Goal: Answer question/provide support: Share knowledge or assist other users

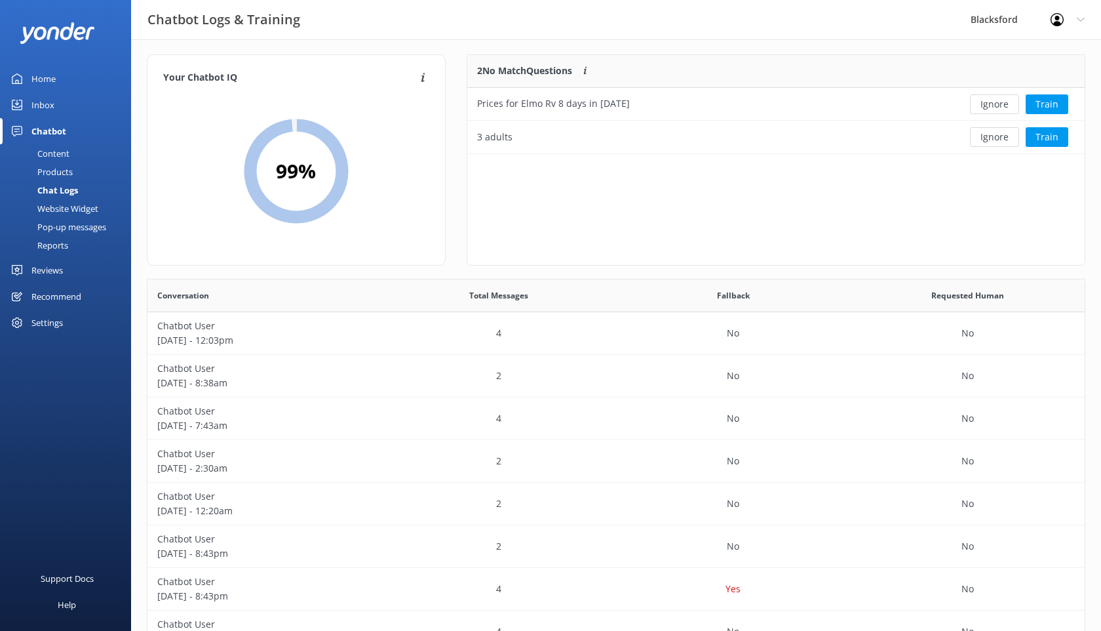
scroll to position [6, 0]
click at [48, 105] on div "Inbox" at bounding box center [42, 105] width 23 height 26
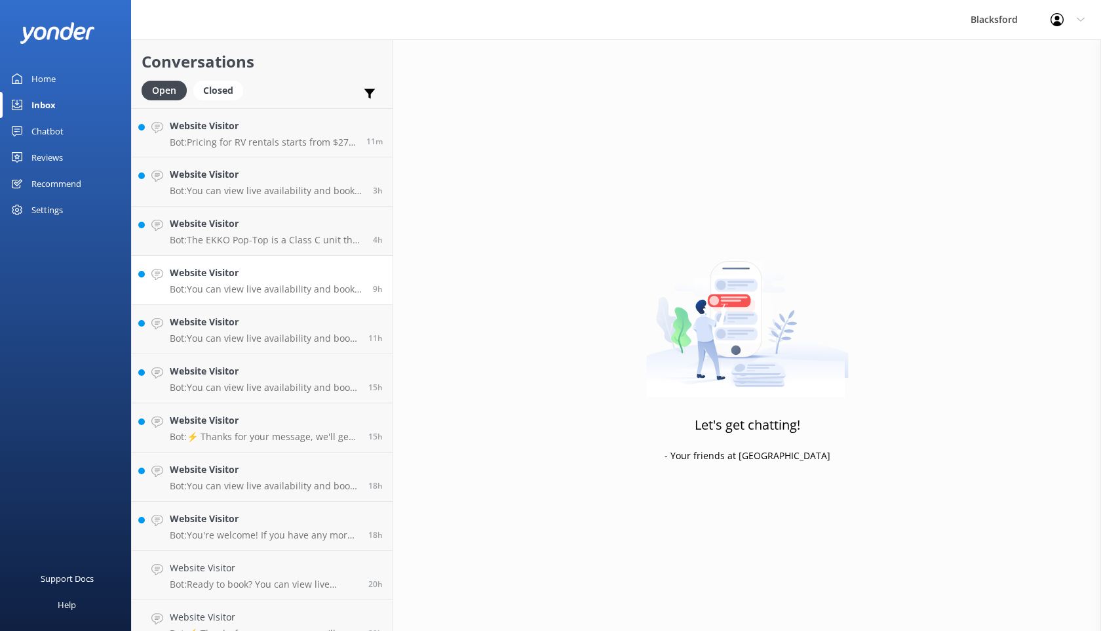
scroll to position [18, 0]
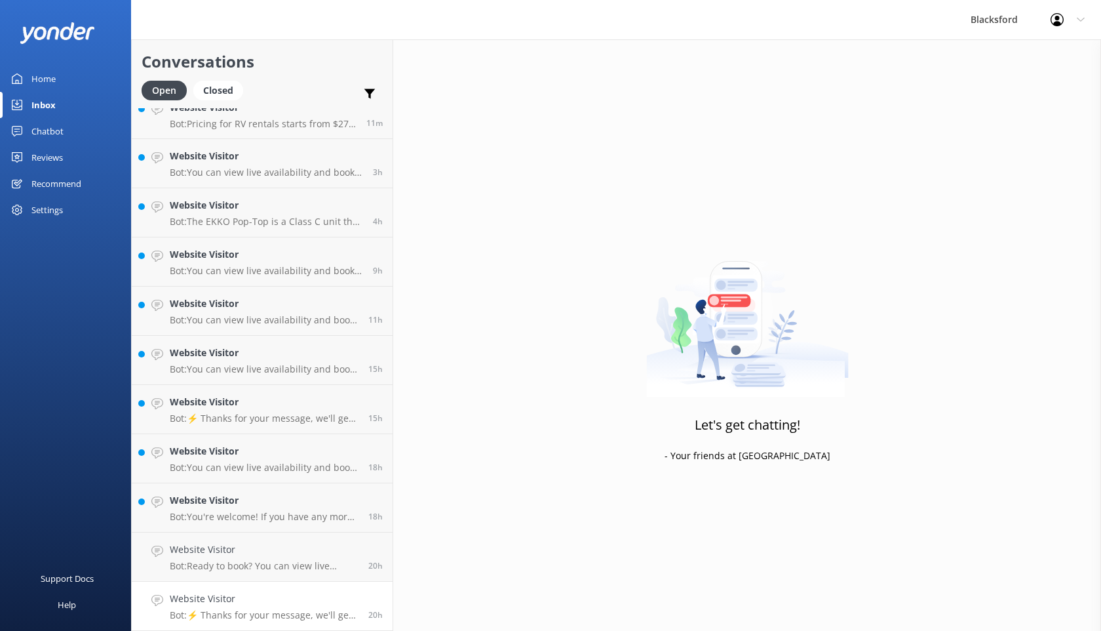
click at [313, 598] on h4 "Website Visitor" at bounding box center [264, 598] width 189 height 14
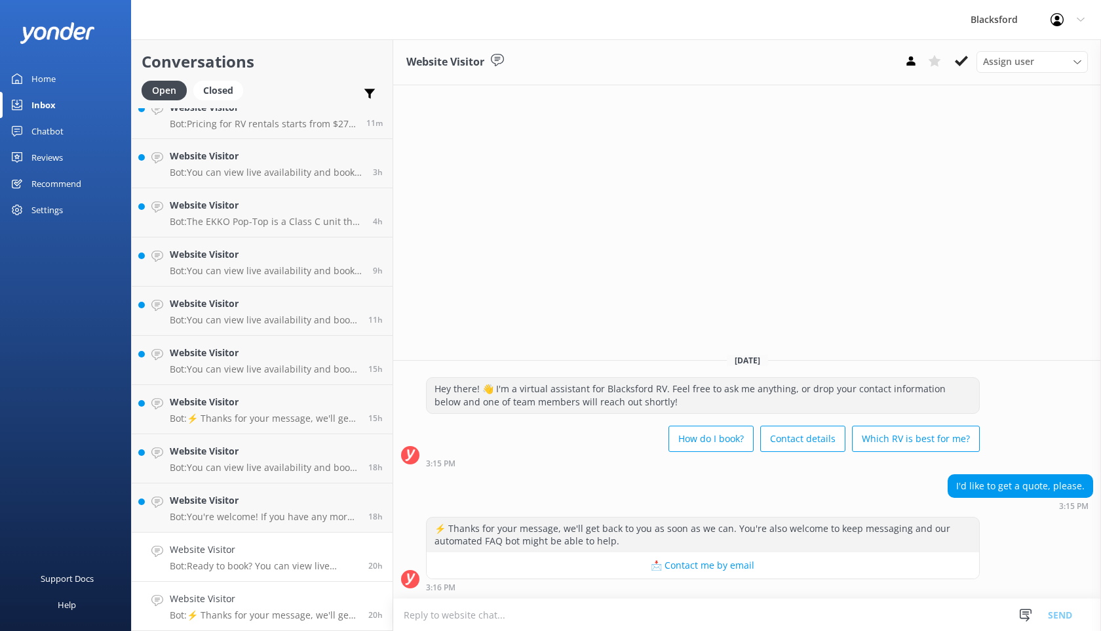
click at [302, 564] on p "Bot: Ready to book? You can view live availability and book your RV online by v…" at bounding box center [264, 566] width 189 height 12
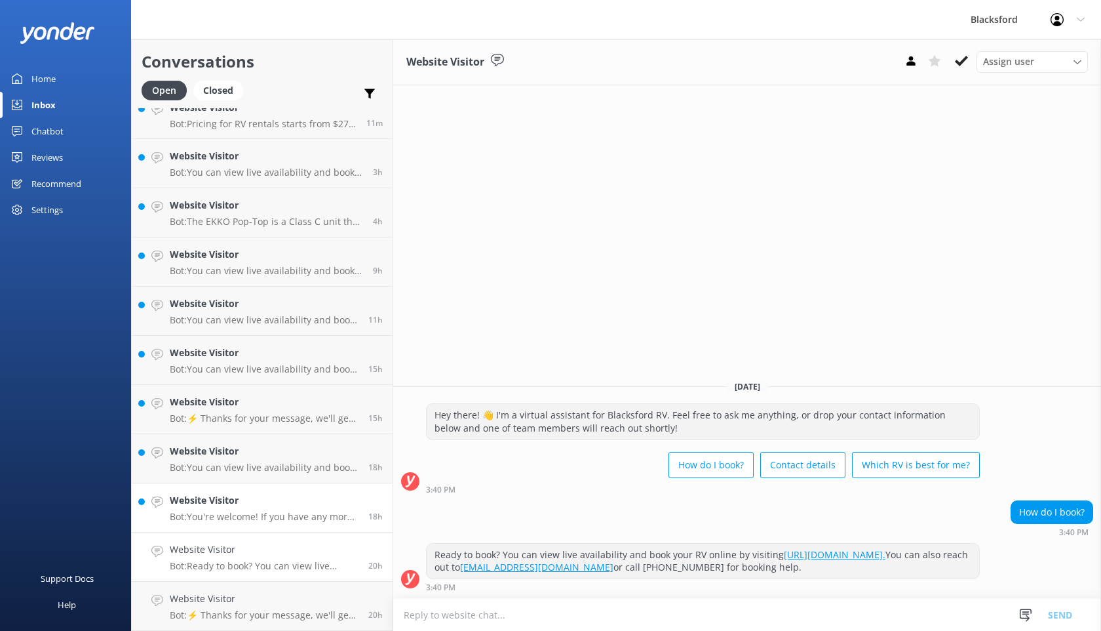
click at [286, 515] on p "Bot: You're welcome! If you have any more questions, feel free to ask." at bounding box center [264, 517] width 189 height 12
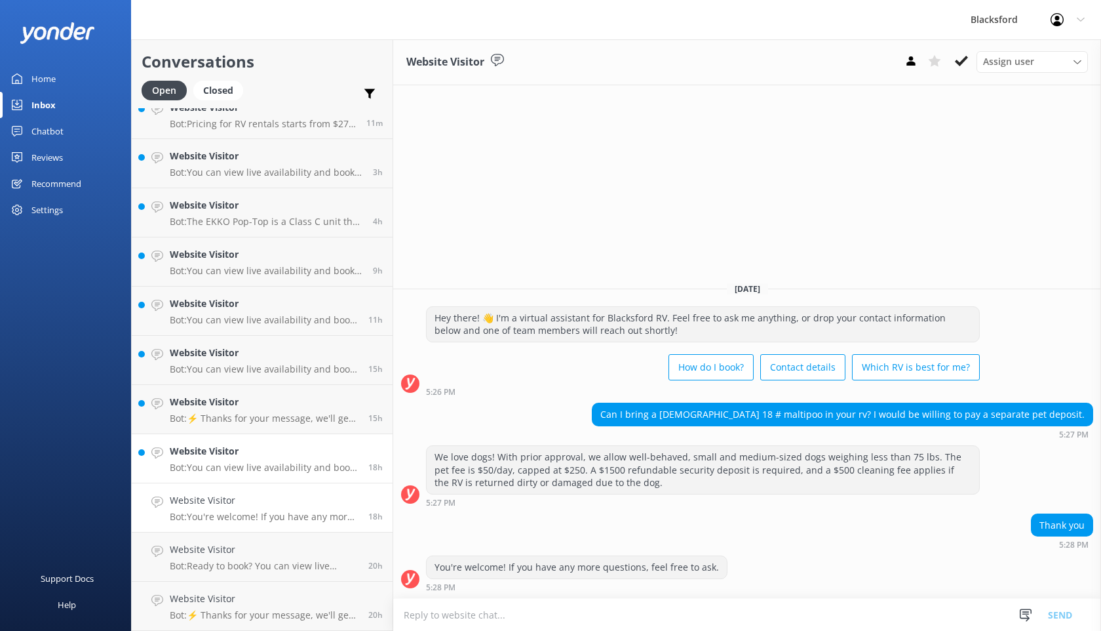
click at [351, 464] on p "Bot: You can view live availability and book your RV online by visiting [URL][D…" at bounding box center [264, 468] width 189 height 12
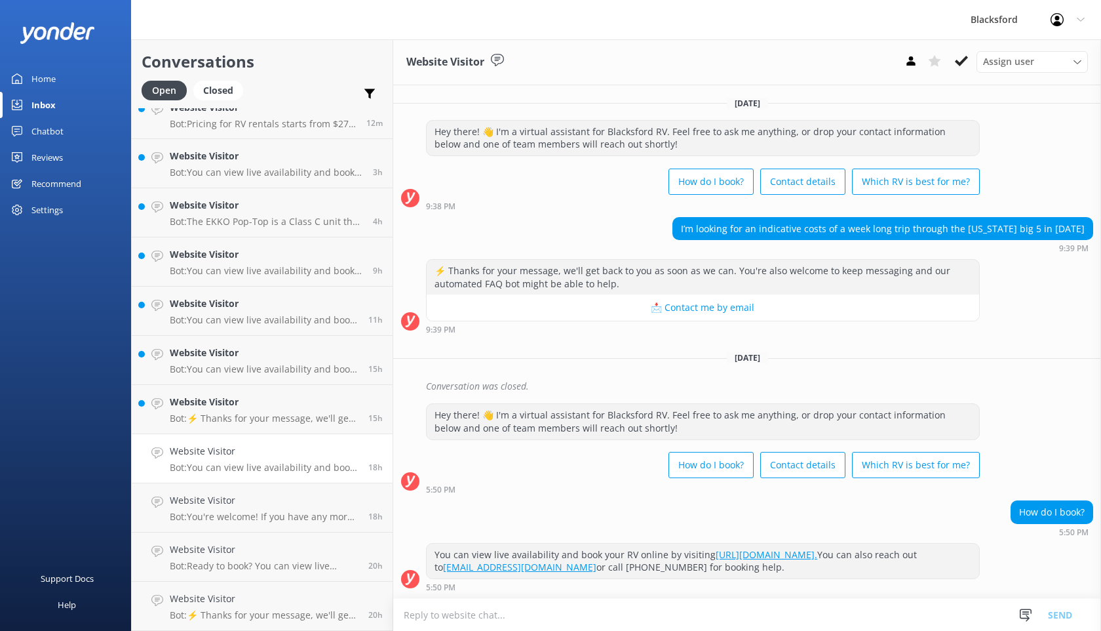
drag, startPoint x: 1086, startPoint y: 226, endPoint x: 680, endPoint y: 231, distance: 405.9
click at [680, 231] on div "I’m looking for an indicative costs of a week long trip through the [US_STATE] …" at bounding box center [883, 229] width 420 height 22
copy div "I’m looking for an indicative costs of a week long trip through the [US_STATE] …"
click at [289, 415] on p "Bot: ⚡ Thanks for your message, we'll get back to you as soon as we can. You're…" at bounding box center [264, 418] width 189 height 12
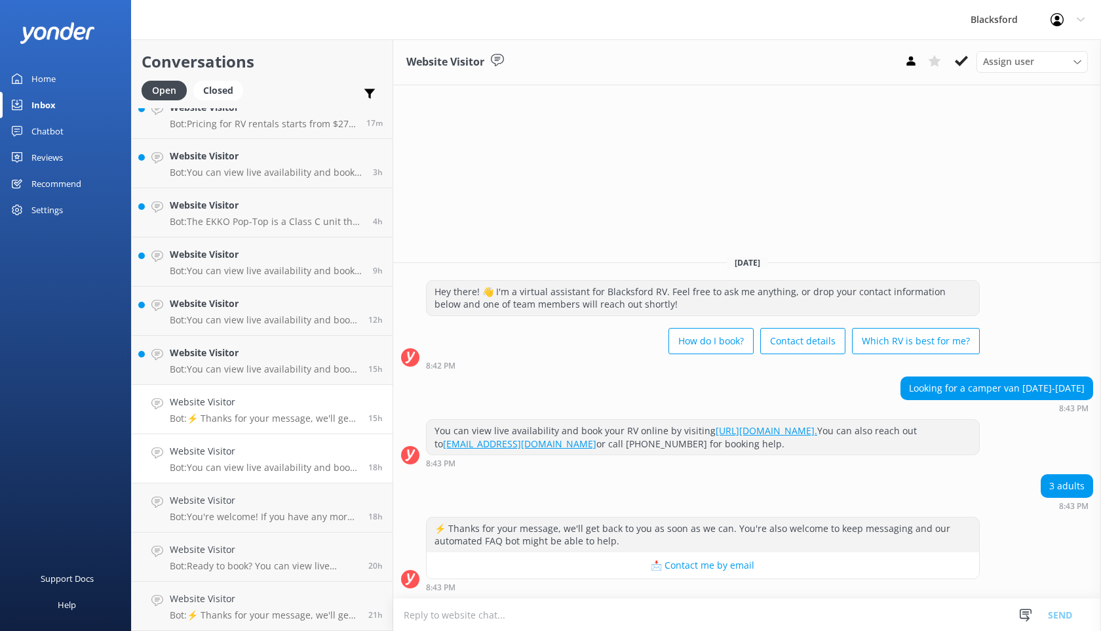
click at [283, 453] on h4 "Website Visitor" at bounding box center [264, 451] width 189 height 14
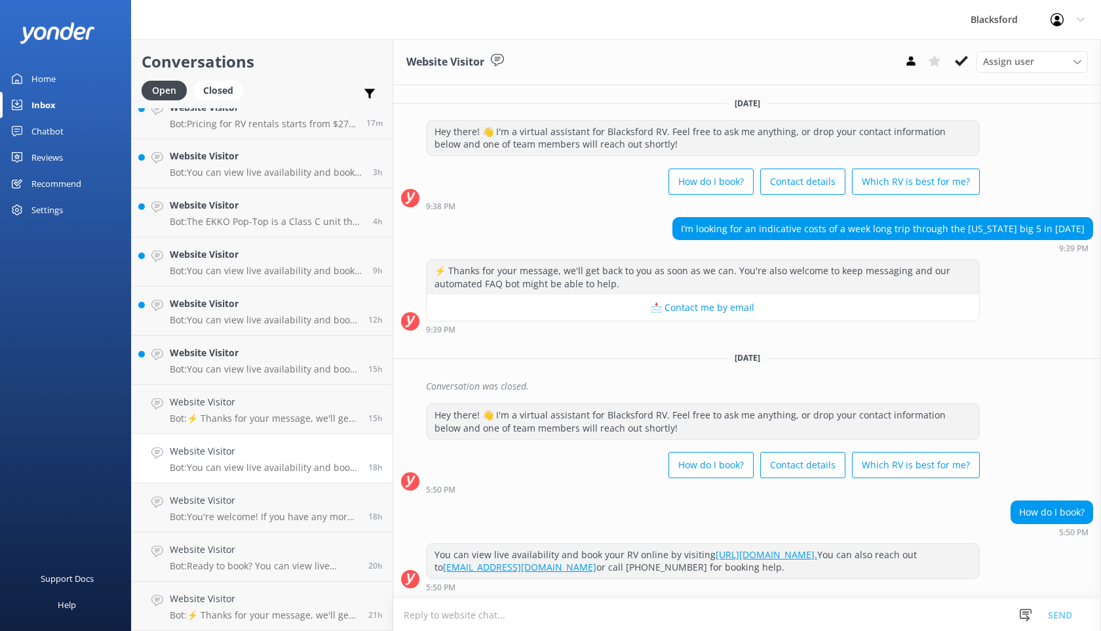
click at [939, 224] on div "I’m looking for an indicative costs of a week long trip through the [US_STATE] …" at bounding box center [883, 229] width 420 height 22
copy div "I’m looking for an indicative costs of a week long trip through the [US_STATE] …"
click at [54, 136] on div "Chatbot" at bounding box center [47, 131] width 32 height 26
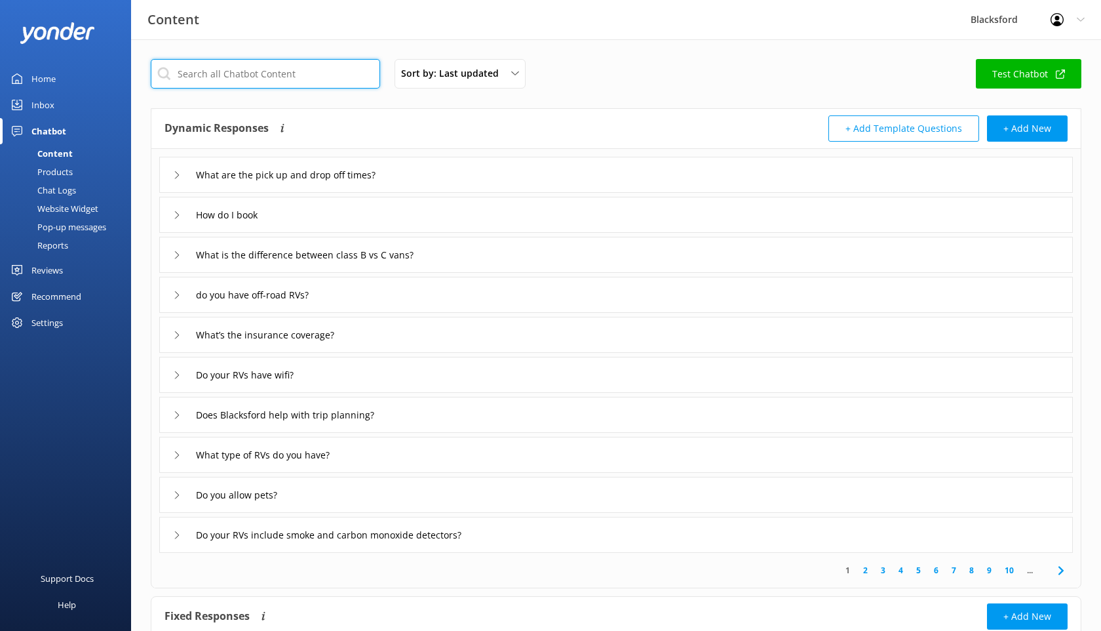
click at [264, 71] on input "text" at bounding box center [265, 74] width 229 height 30
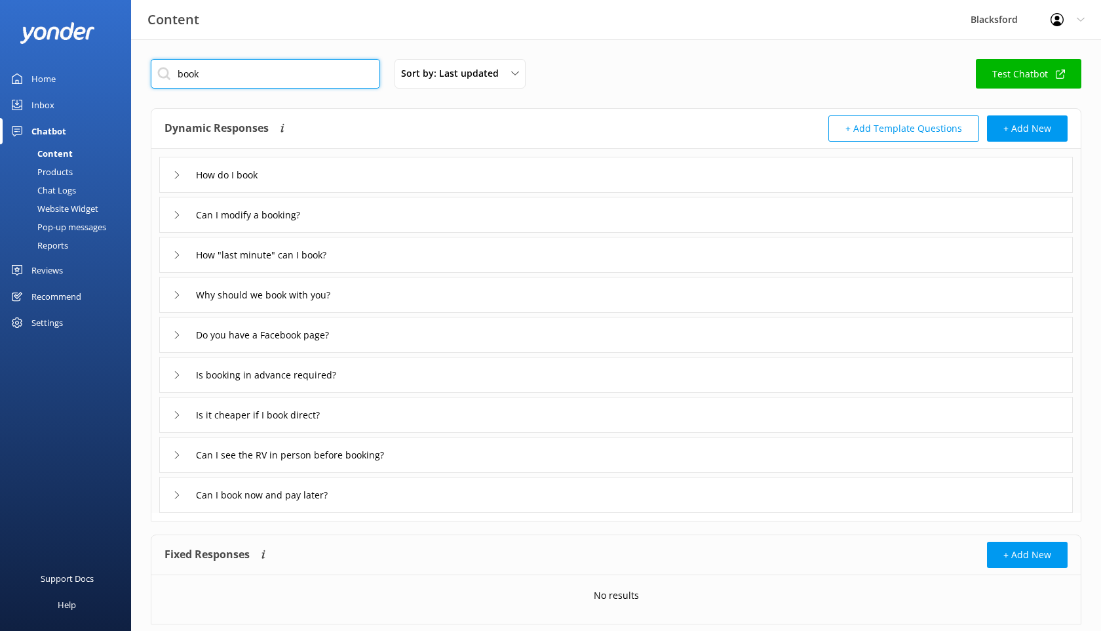
type input "book"
click at [170, 176] on div "How do I book" at bounding box center [616, 175] width 914 height 36
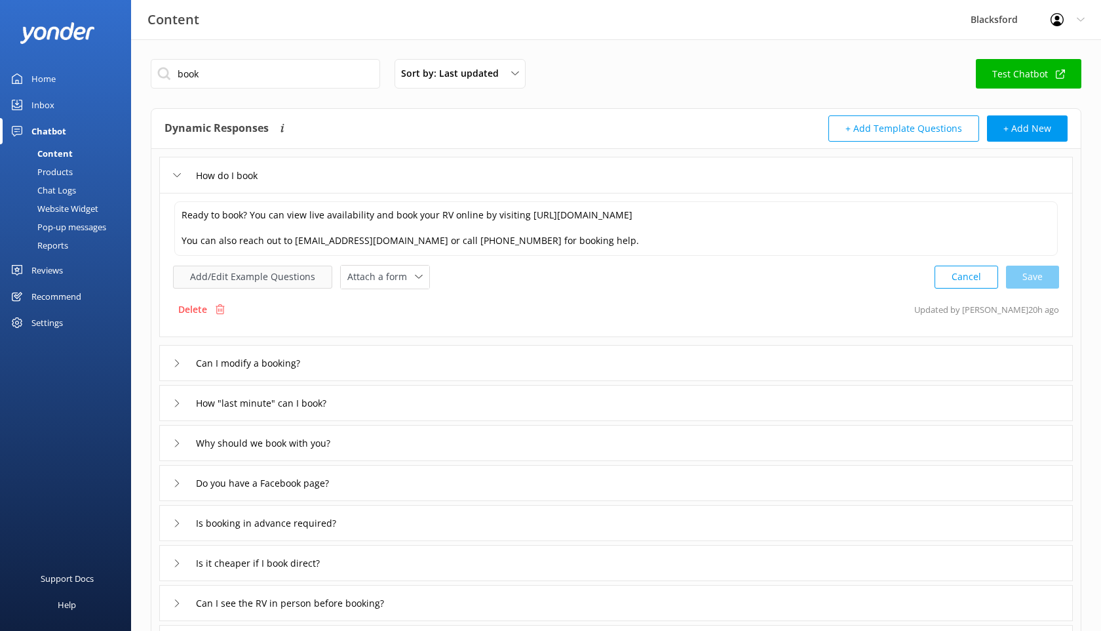
click at [277, 271] on button "Add/Edit Example Questions" at bounding box center [252, 277] width 159 height 23
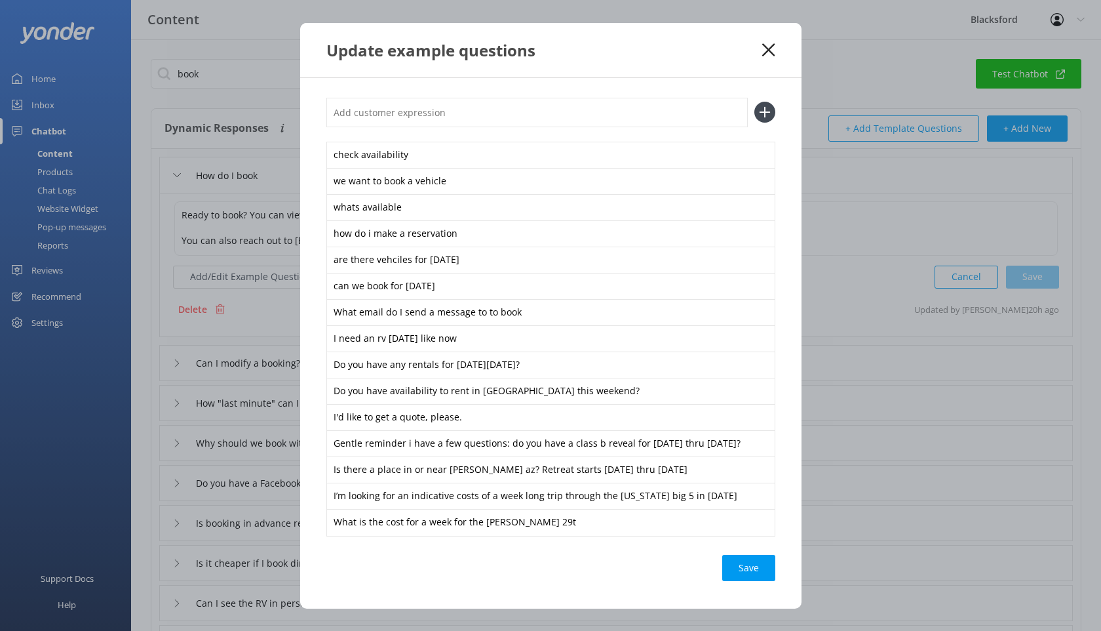
click at [394, 105] on input "text" at bounding box center [537, 113] width 422 height 30
paste input "I’m looking for an indicative costs of a week long trip through the [US_STATE] …"
type input "I’m looking for an indicative costs of a week long trip through the [US_STATE] …"
click at [761, 109] on icon at bounding box center [765, 112] width 21 height 21
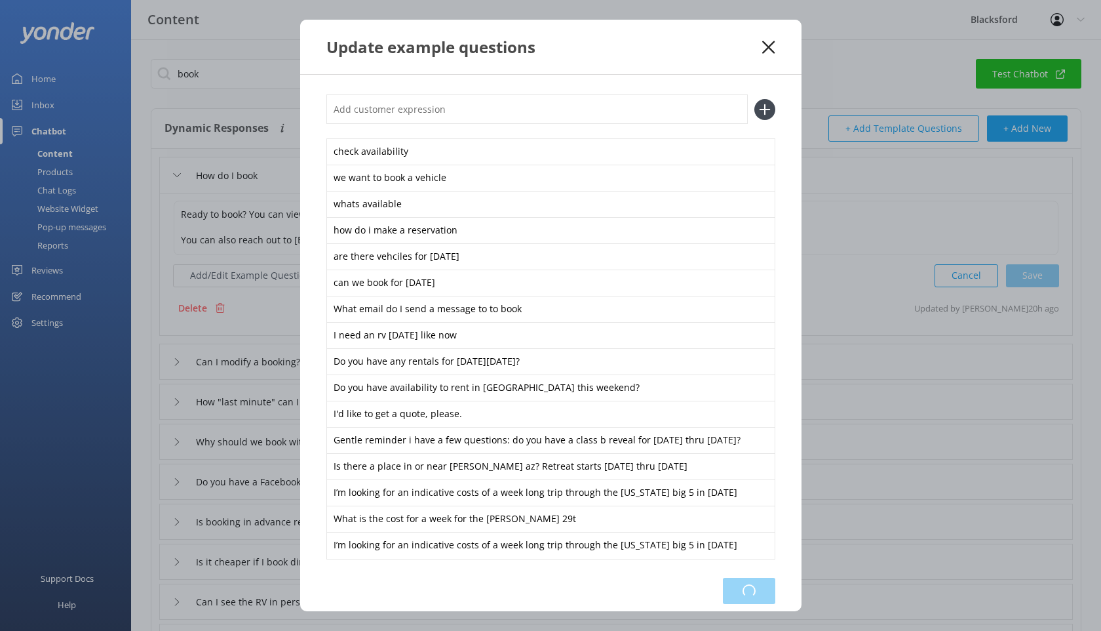
click at [748, 592] on div "Loading.." at bounding box center [749, 591] width 52 height 26
click at [770, 45] on icon at bounding box center [768, 47] width 12 height 13
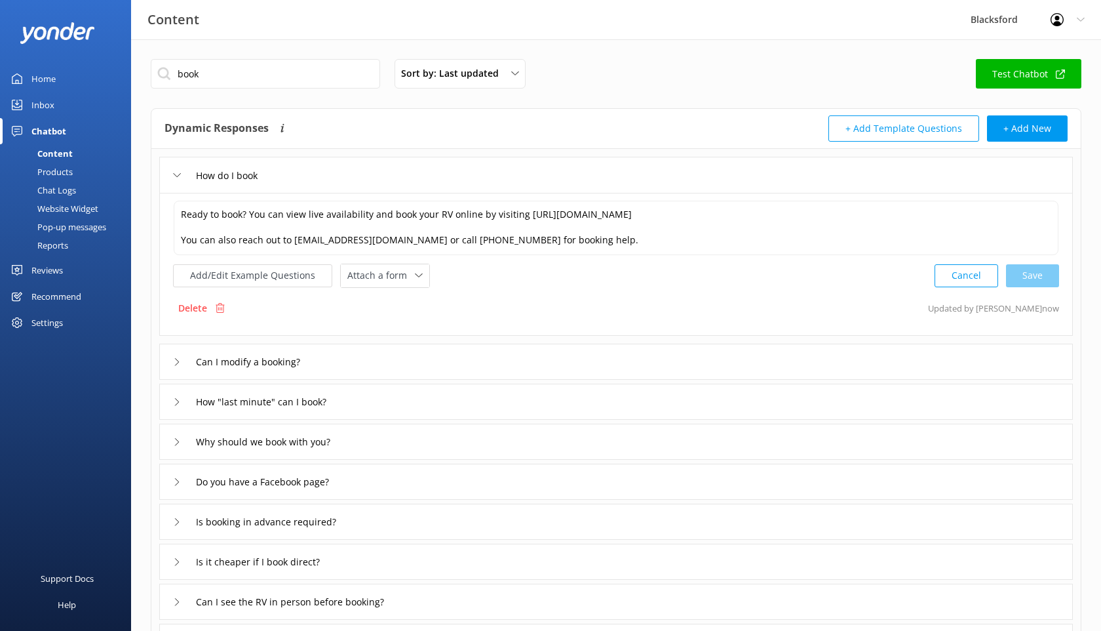
click at [57, 186] on div "Chat Logs" at bounding box center [42, 190] width 68 height 18
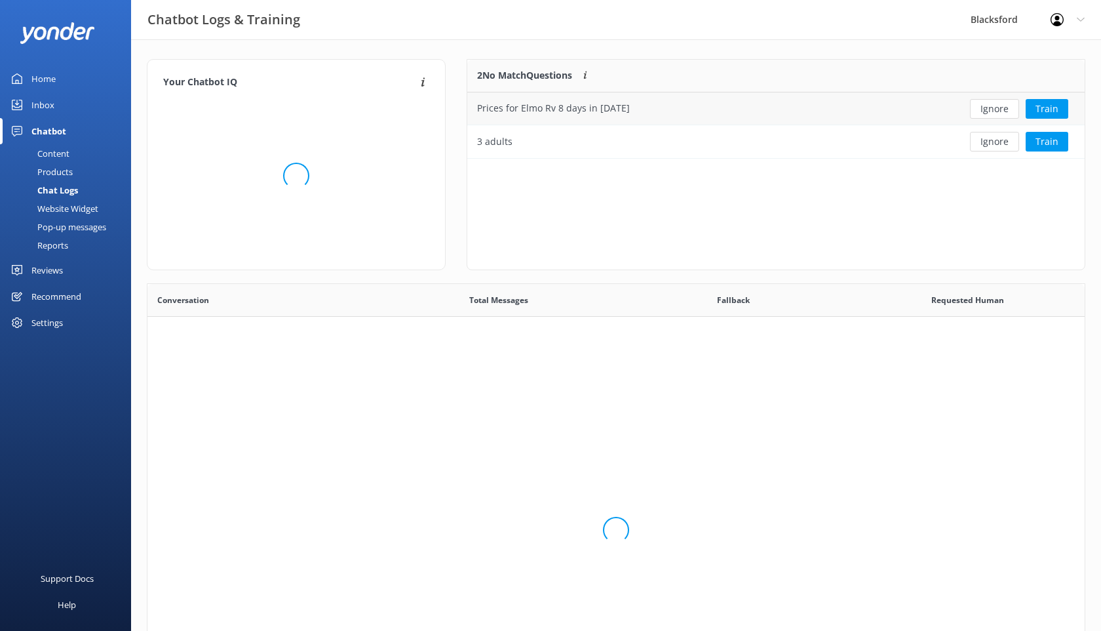
scroll to position [99, 618]
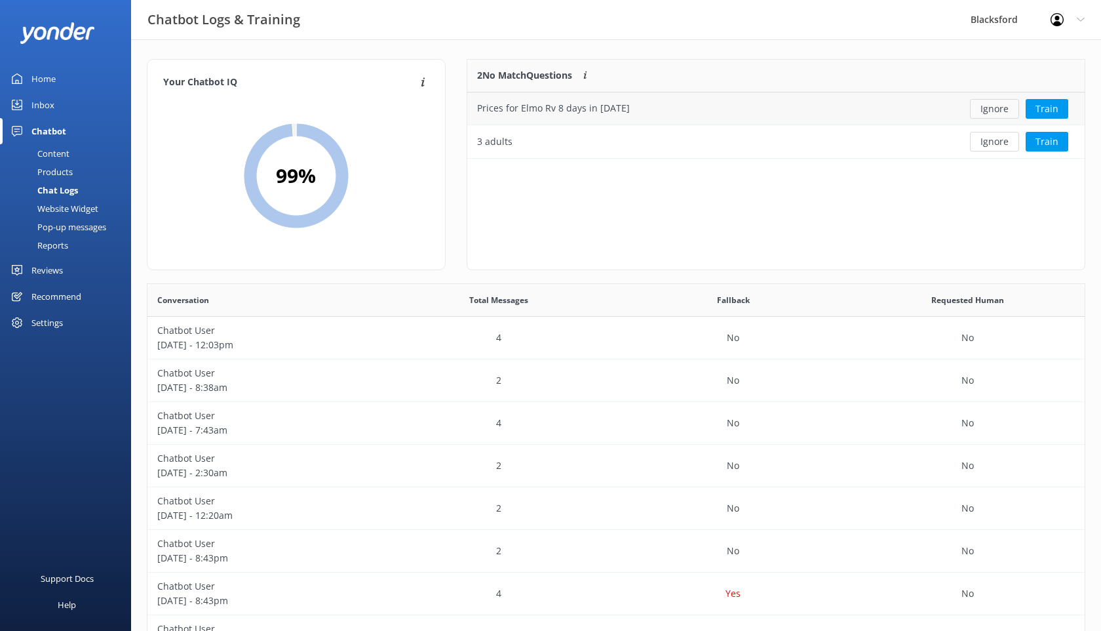
click at [994, 105] on button "Ignore" at bounding box center [994, 109] width 49 height 20
click at [998, 104] on button "Ignore" at bounding box center [994, 109] width 49 height 20
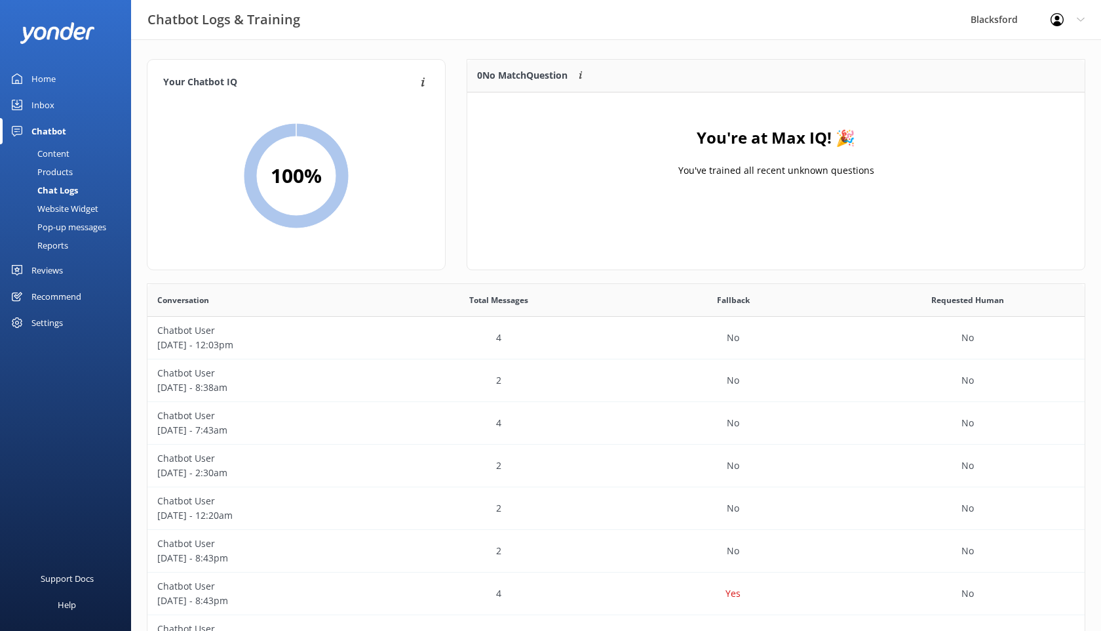
click at [49, 109] on div "Inbox" at bounding box center [42, 105] width 23 height 26
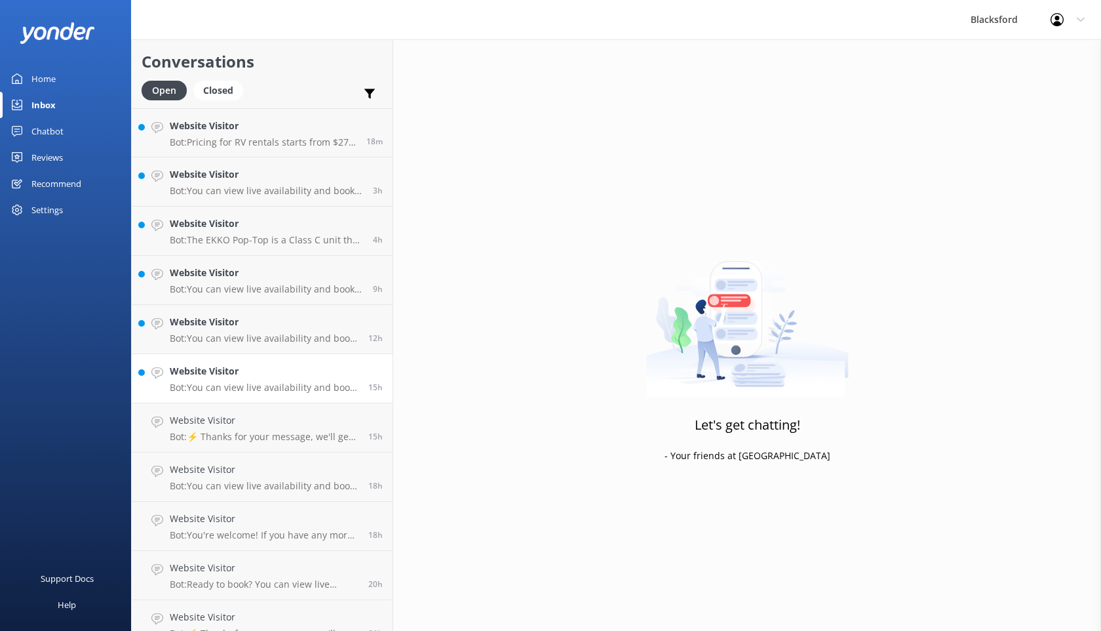
click at [325, 389] on p "Bot: You can view live availability and book your RV online by visiting [URL][D…" at bounding box center [264, 388] width 189 height 12
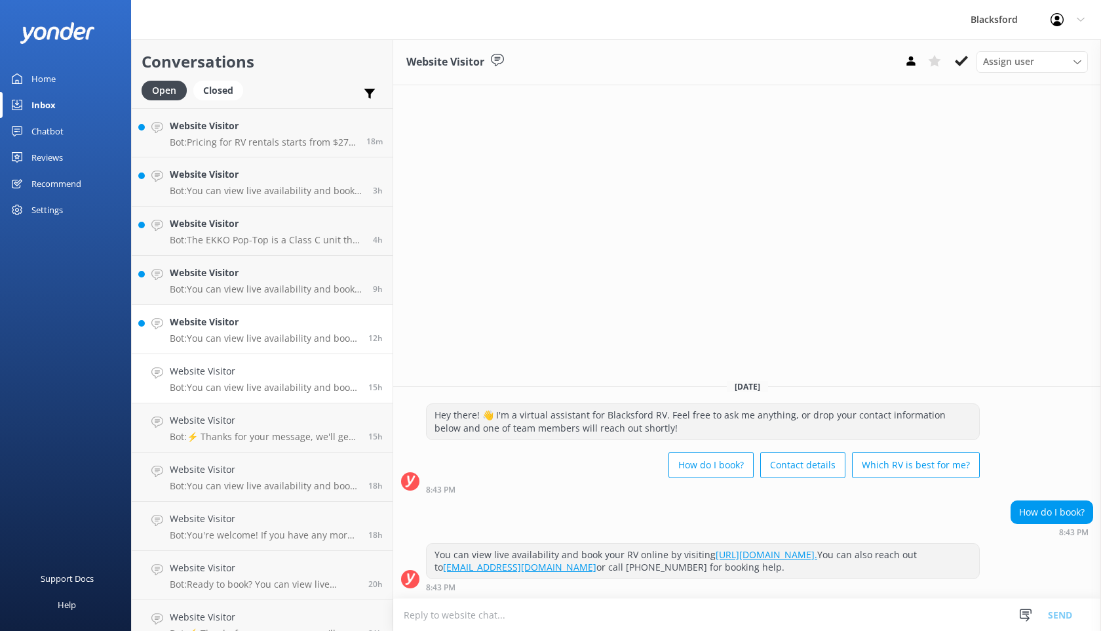
click at [256, 318] on h4 "Website Visitor" at bounding box center [264, 322] width 189 height 14
click at [273, 283] on div "Website Visitor Bot: You can view live availability and book your RV online by …" at bounding box center [266, 280] width 193 height 29
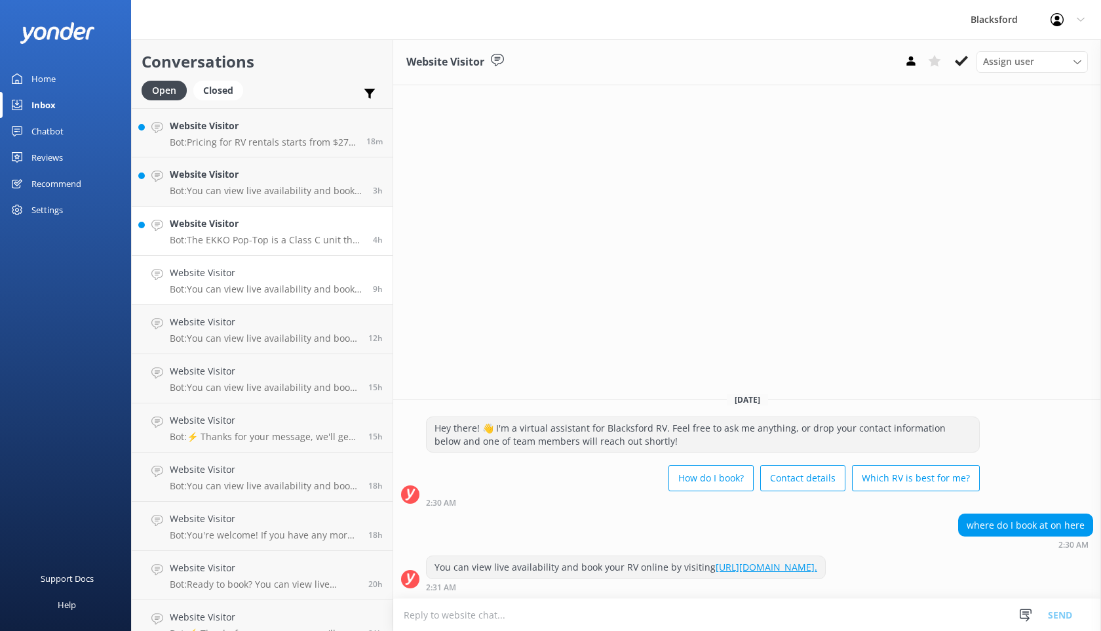
click at [256, 235] on p "Bot: The EKKO Pop-Top is a Class C unit that sleeps and seats 4 people. It feat…" at bounding box center [266, 240] width 193 height 12
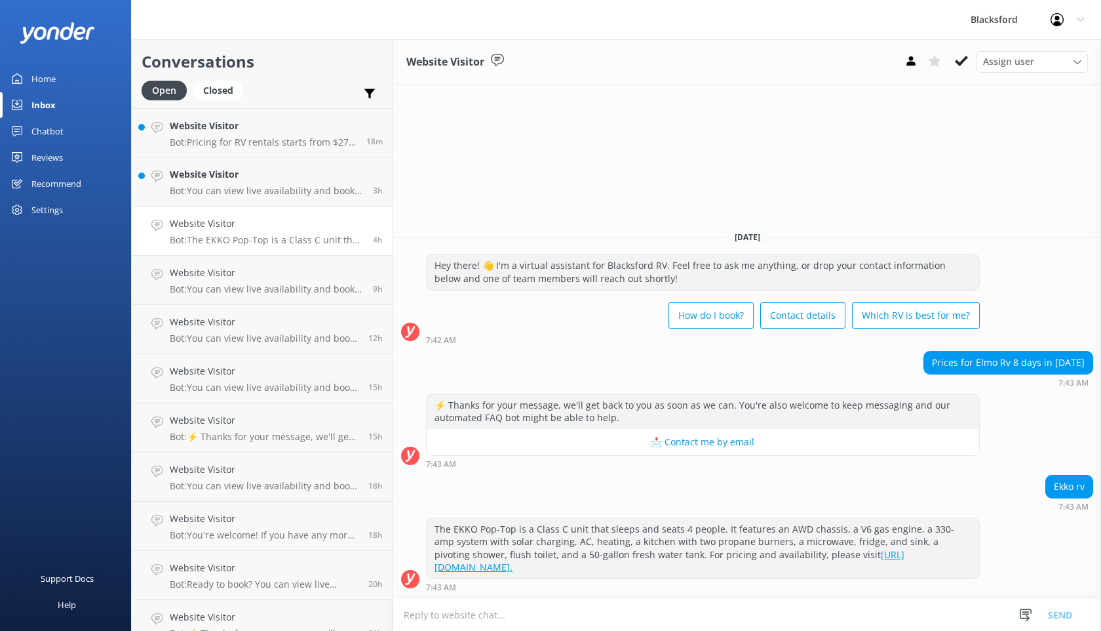
drag, startPoint x: 1085, startPoint y: 380, endPoint x: 923, endPoint y: 374, distance: 162.0
click at [924, 374] on div "Prices for Elmo Rv 8 days in [DATE]" at bounding box center [1008, 362] width 168 height 22
copy div "Prices for Elmo Rv 8 days in [DATE]"
click at [49, 131] on div "Chatbot" at bounding box center [47, 131] width 32 height 26
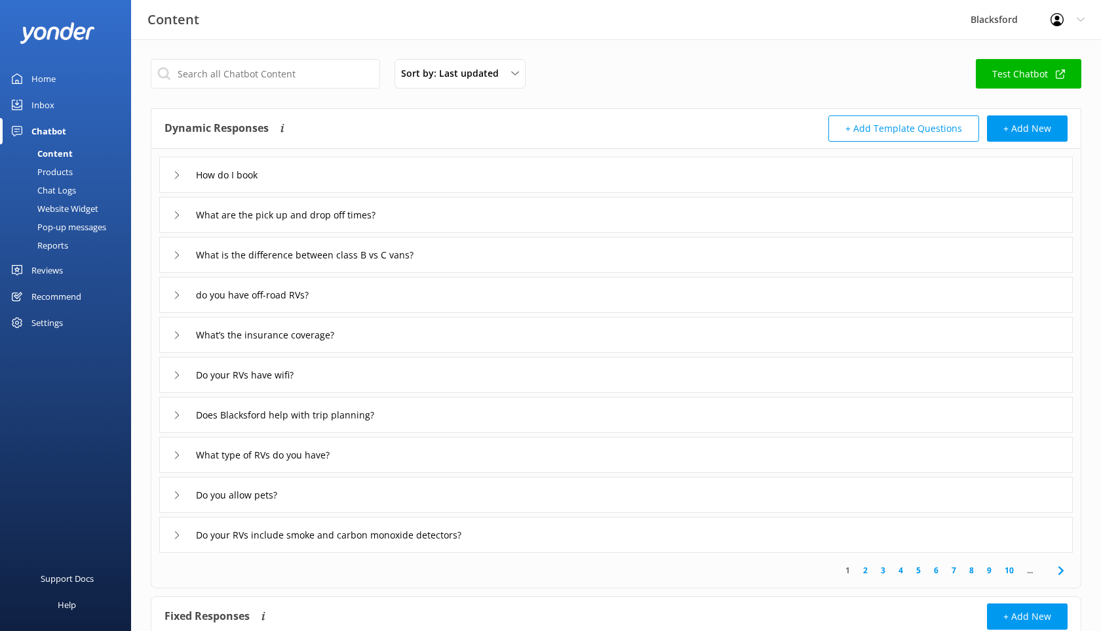
click at [187, 180] on div "How do I book" at bounding box center [217, 175] width 89 height 22
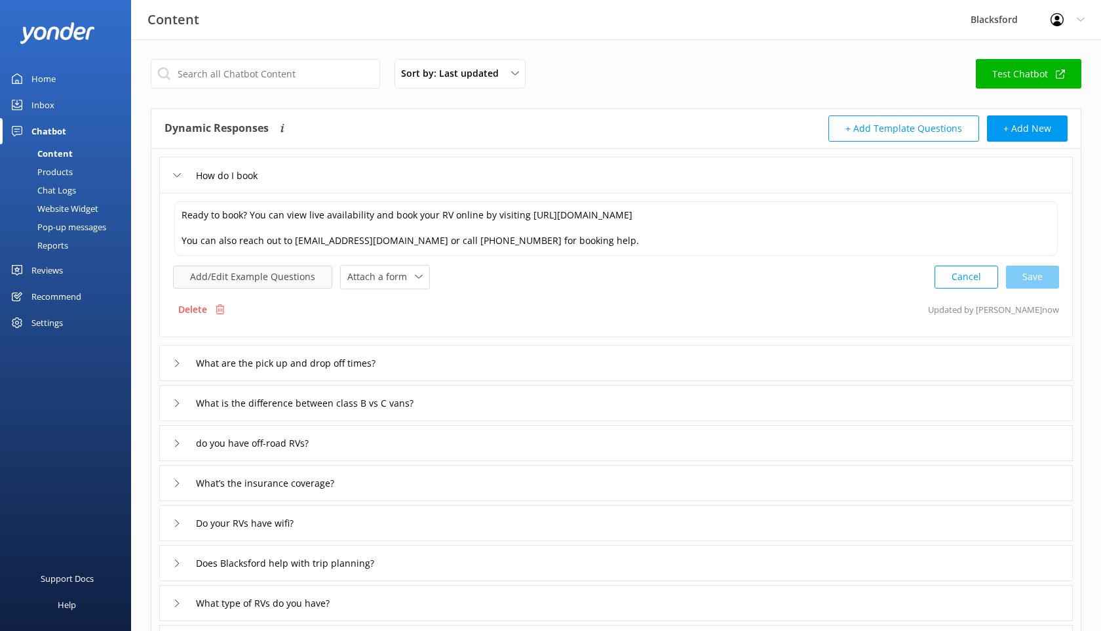
click at [295, 282] on button "Add/Edit Example Questions" at bounding box center [252, 277] width 159 height 23
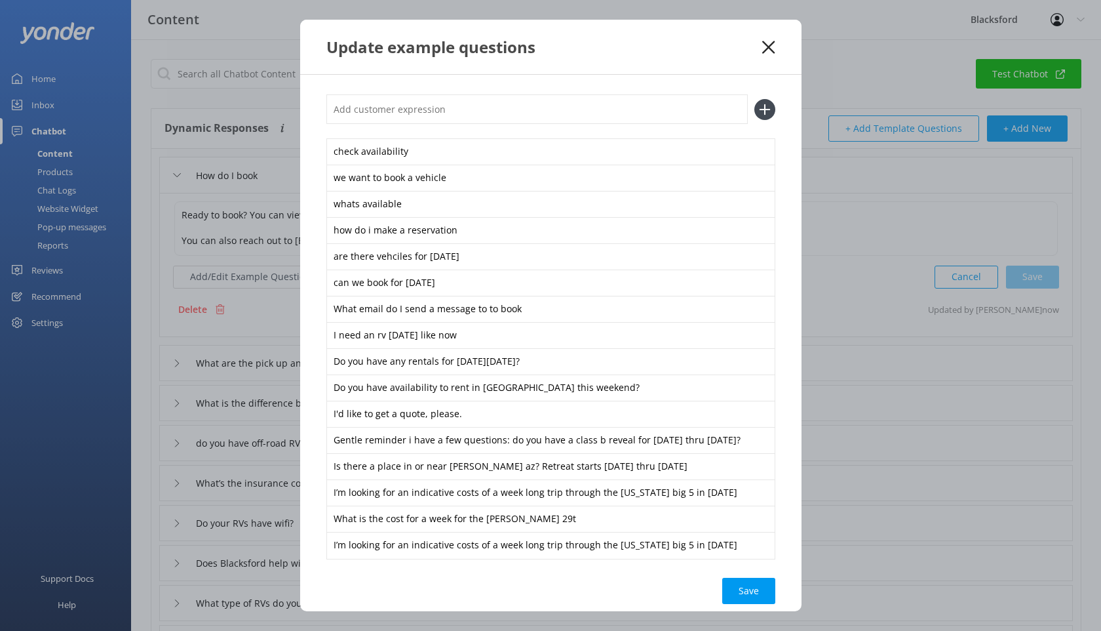
click at [376, 116] on input "text" at bounding box center [537, 109] width 422 height 30
paste input "Prices for Elmo Rv 8 days in [DATE]"
click at [395, 106] on input "Prices for Elmo Rv 8 days in [DATE]" at bounding box center [537, 109] width 422 height 30
type input "Prices for Ekko Rv 8 days in [DATE]"
click at [765, 101] on icon at bounding box center [765, 109] width 21 height 21
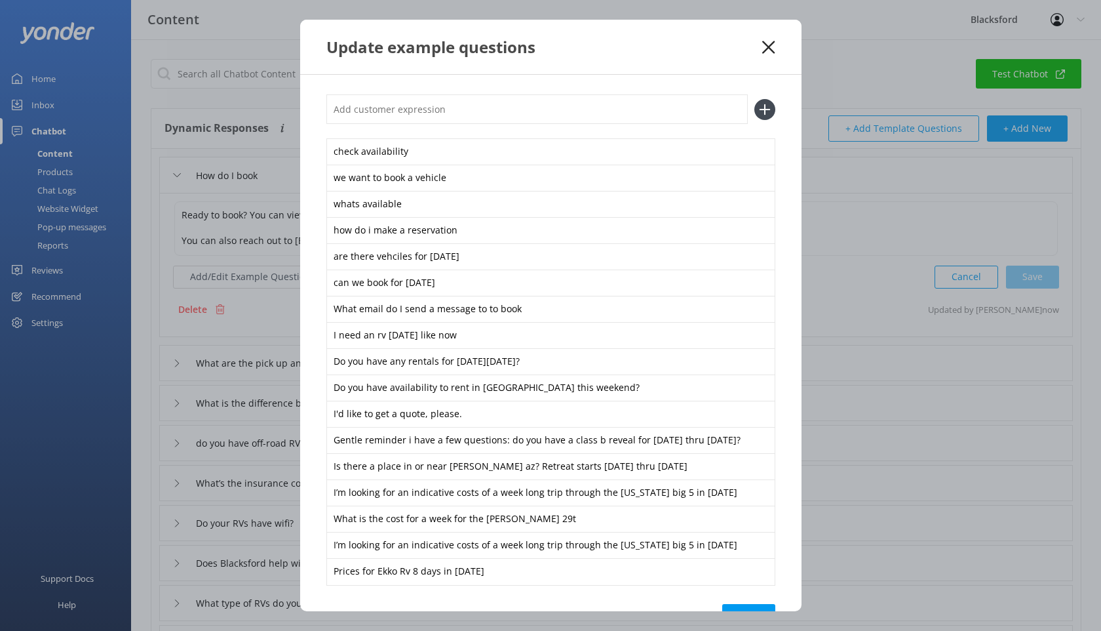
scroll to position [46, 0]
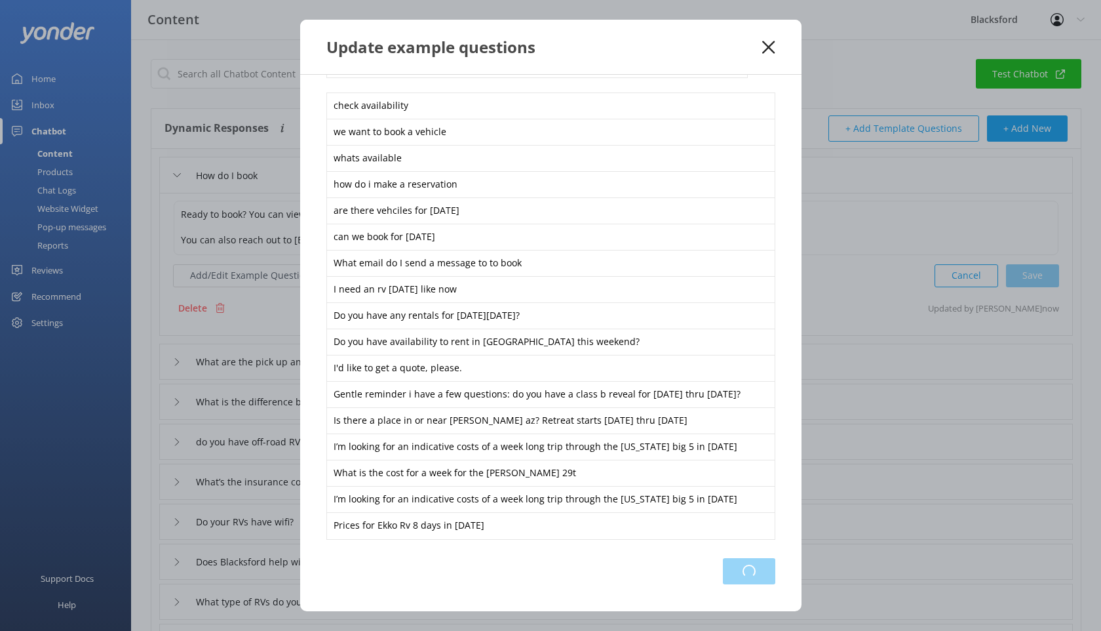
click at [748, 578] on div "Loading.." at bounding box center [749, 571] width 52 height 26
click at [770, 52] on icon at bounding box center [768, 47] width 12 height 13
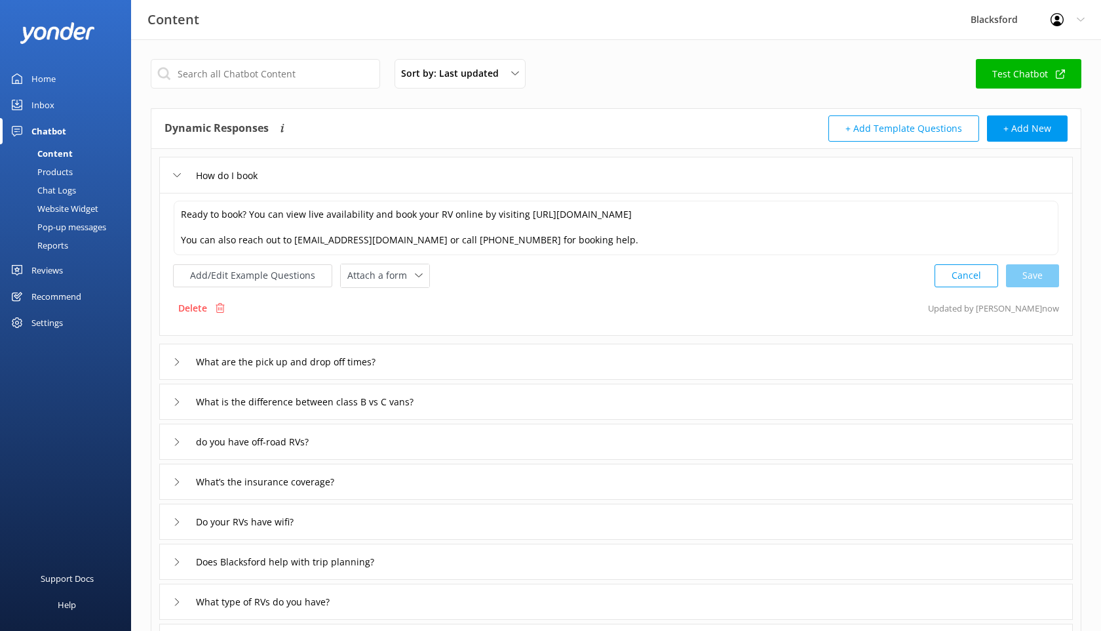
click at [42, 104] on div "Inbox" at bounding box center [42, 105] width 23 height 26
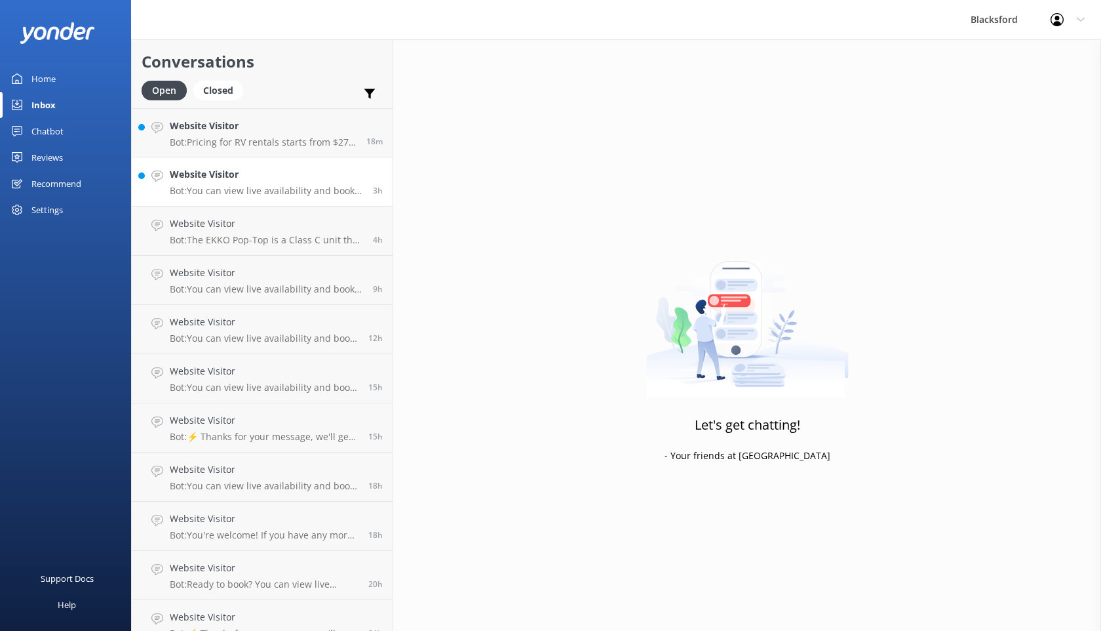
click at [260, 171] on h4 "Website Visitor" at bounding box center [266, 174] width 193 height 14
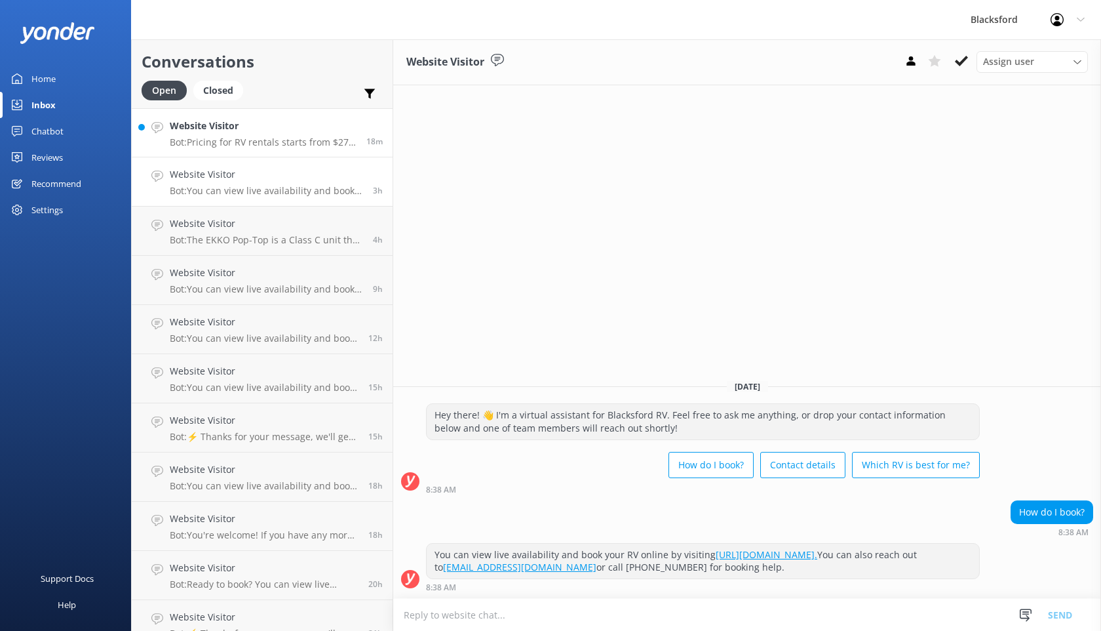
click at [204, 143] on p "Bot: Pricing for RV rentals starts from $275 per day and varies based on locati…" at bounding box center [263, 142] width 187 height 12
